Goal: Book appointment/travel/reservation

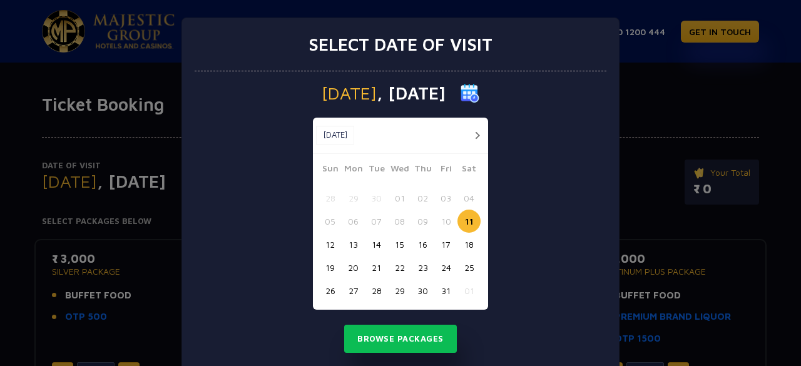
click at [419, 247] on button "16" at bounding box center [422, 244] width 23 height 23
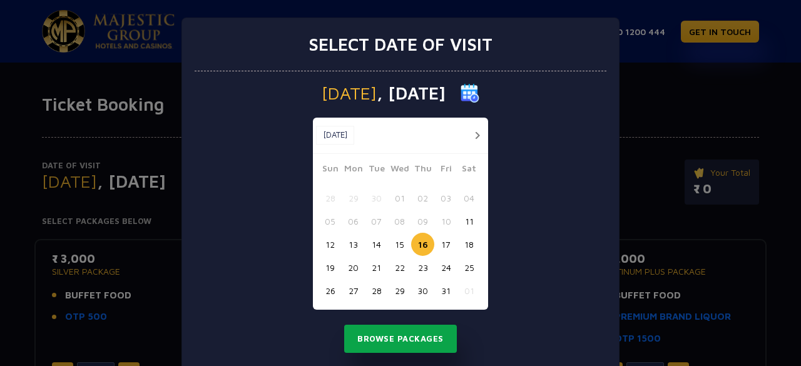
click at [384, 330] on button "Browse Packages" at bounding box center [400, 339] width 113 height 29
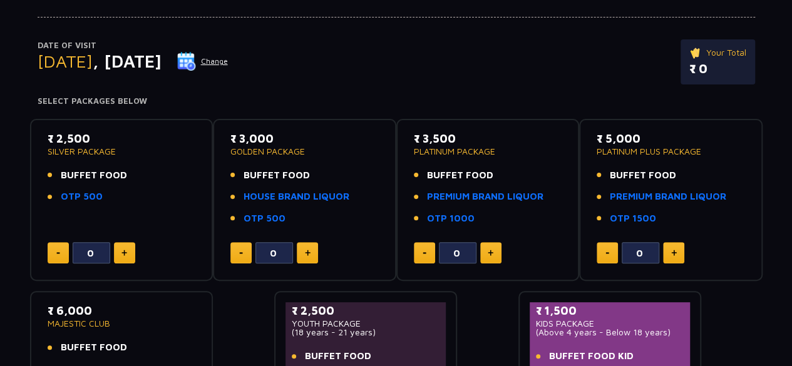
scroll to position [128, 0]
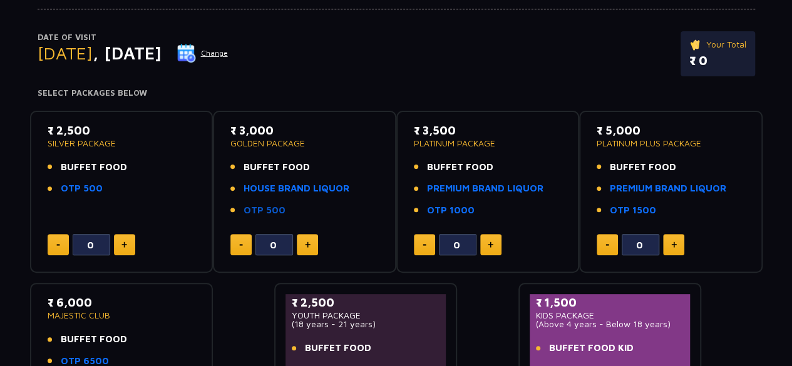
click at [270, 213] on link "OTP 500" at bounding box center [264, 210] width 42 height 14
type input "1"
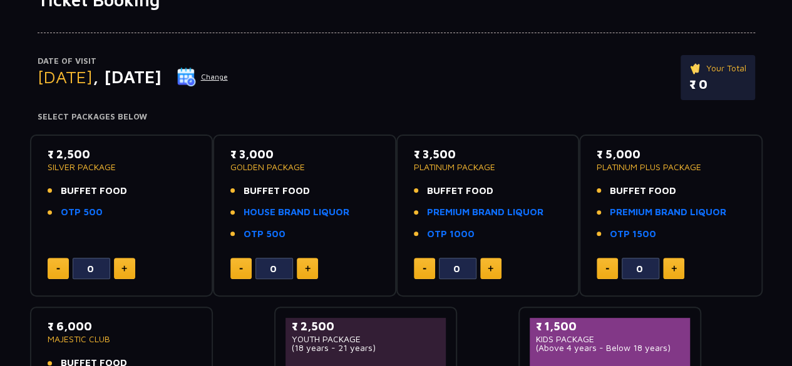
scroll to position [105, 0]
click at [275, 208] on link "HOUSE BRAND LIQUOR" at bounding box center [296, 212] width 106 height 14
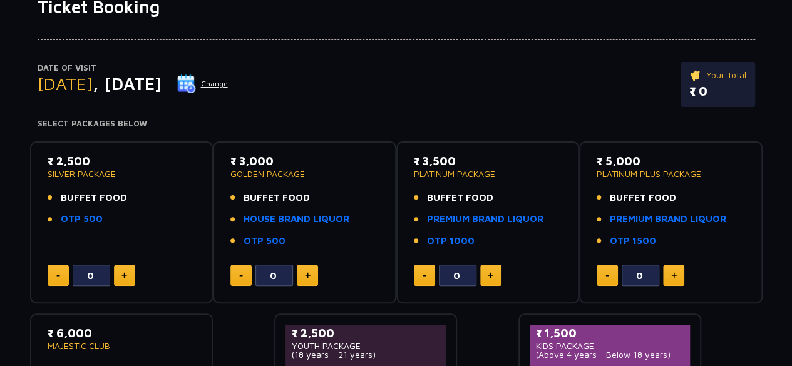
scroll to position [98, 0]
click at [310, 272] on button at bounding box center [307, 275] width 21 height 21
type input "2"
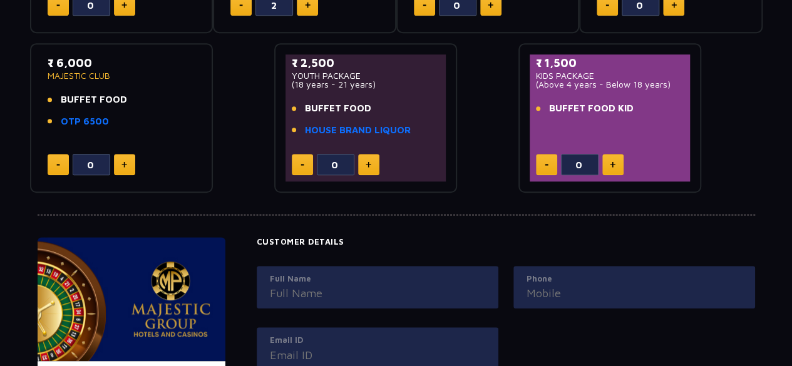
scroll to position [369, 0]
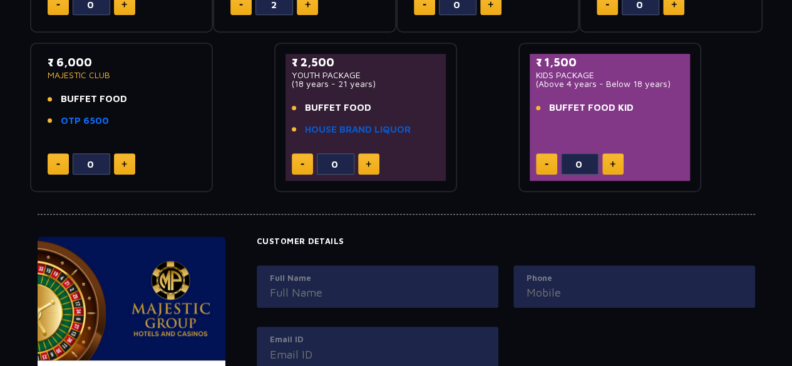
click at [363, 126] on link "HOUSE BRAND LIQUOR" at bounding box center [358, 130] width 106 height 14
